Goal: Information Seeking & Learning: Learn about a topic

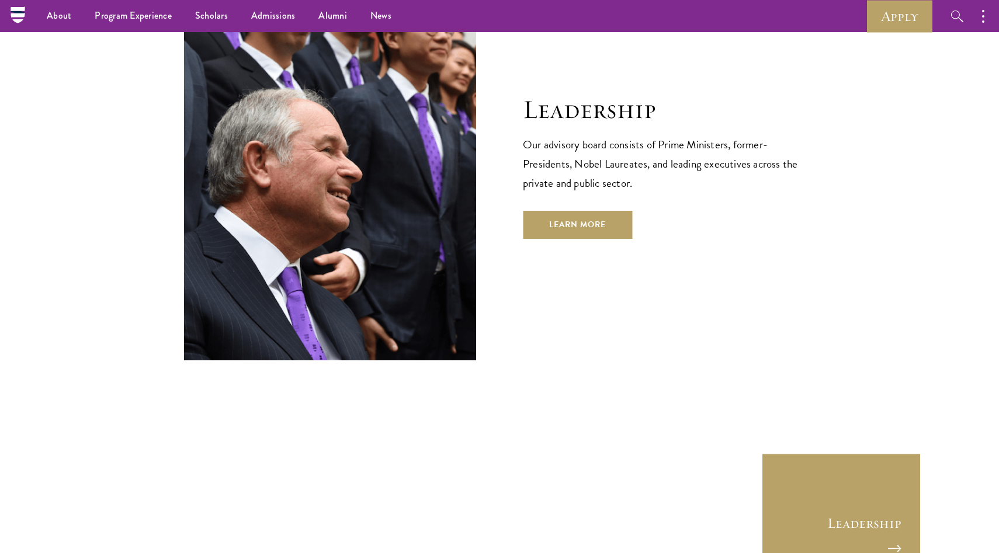
scroll to position [3921, 0]
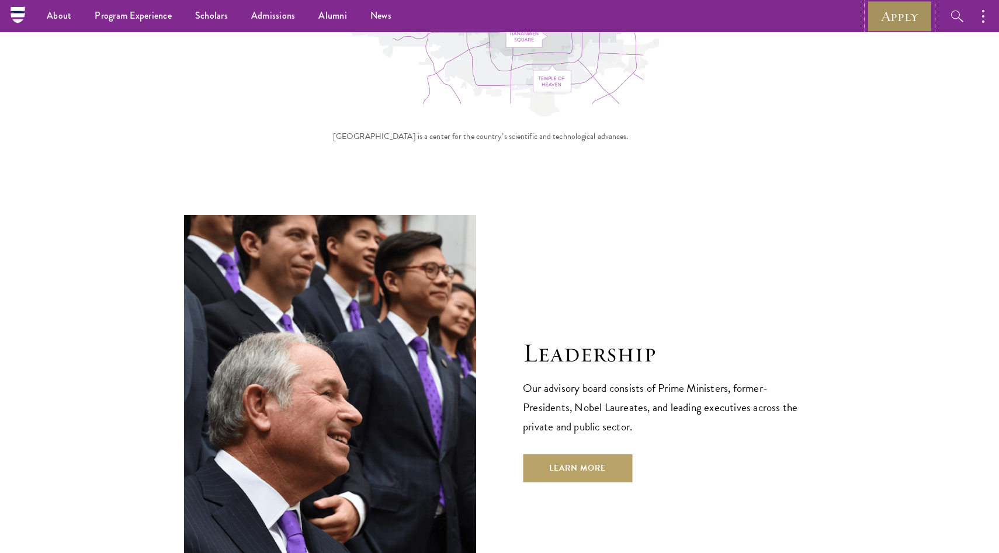
click at [893, 8] on link "Apply" at bounding box center [899, 16] width 65 height 32
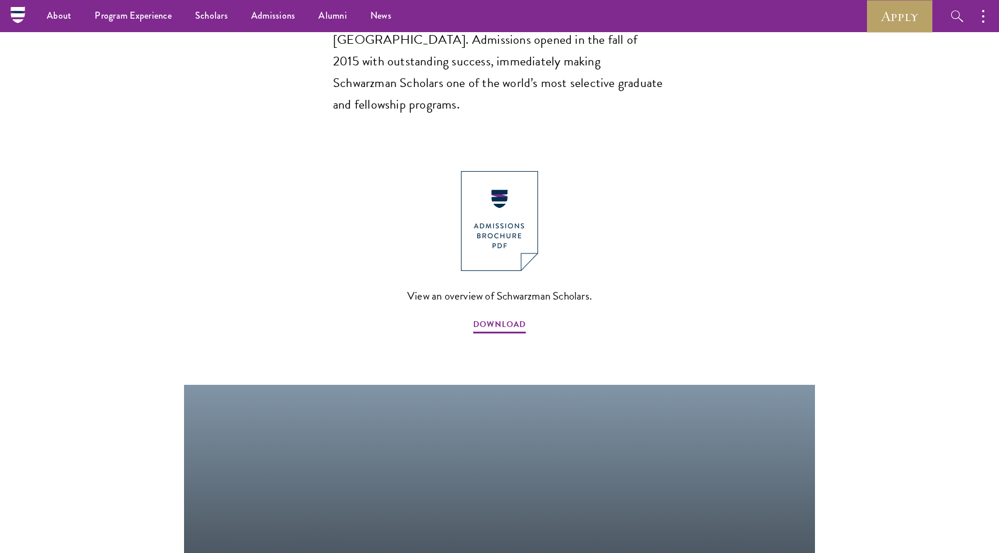
scroll to position [1045, 0]
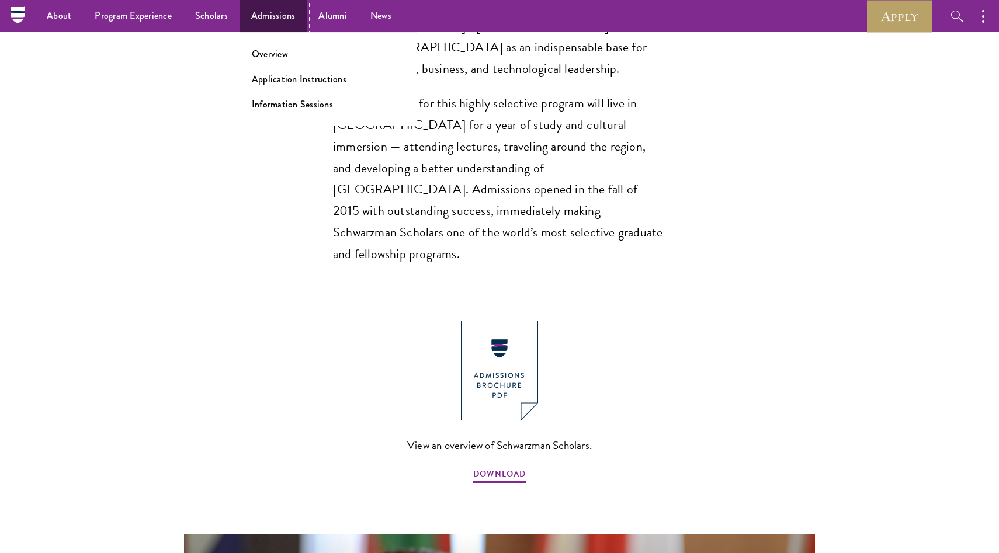
click at [276, 10] on link "Admissions" at bounding box center [274, 16] width 68 height 32
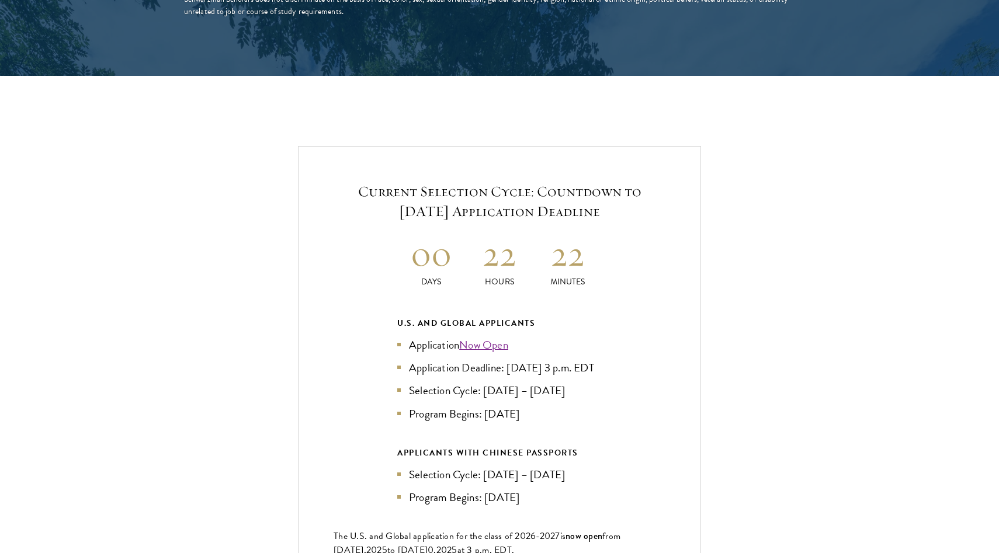
scroll to position [2390, 0]
